Goal: Task Accomplishment & Management: Use online tool/utility

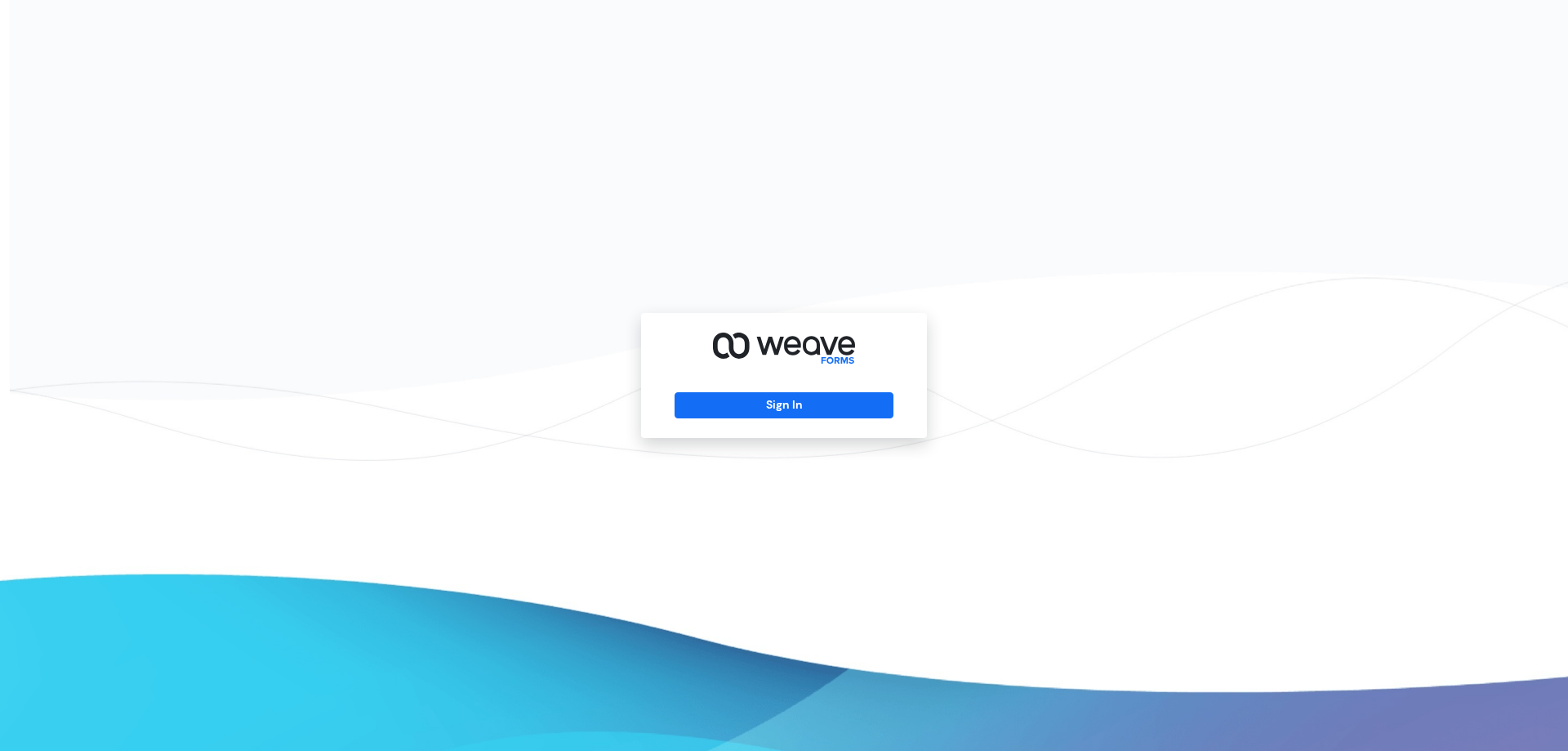
click at [877, 419] on div "Sign In" at bounding box center [784, 375] width 286 height 125
click at [877, 418] on div "Sign In" at bounding box center [784, 375] width 286 height 125
click at [877, 413] on button "Sign In" at bounding box center [784, 405] width 218 height 26
